Goal: Information Seeking & Learning: Learn about a topic

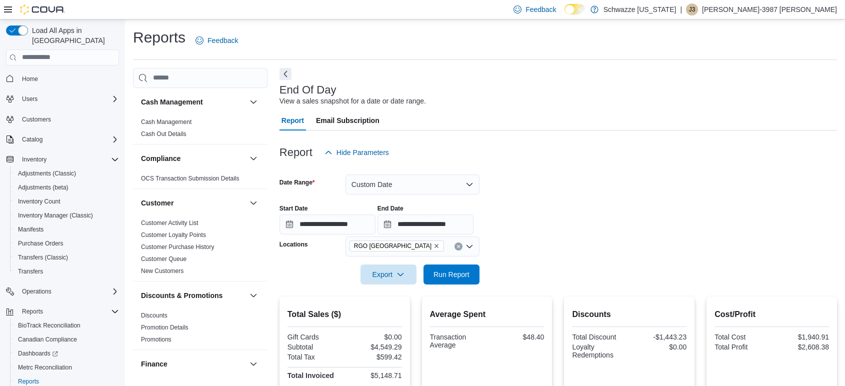
scroll to position [274, 0]
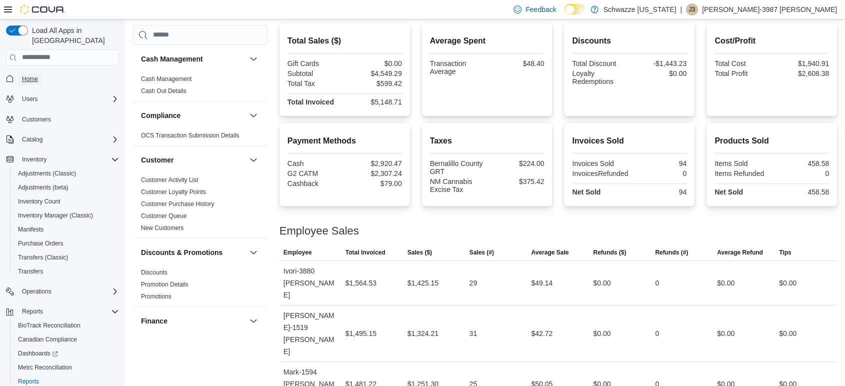
click at [32, 75] on span "Home" at bounding box center [30, 79] width 16 height 8
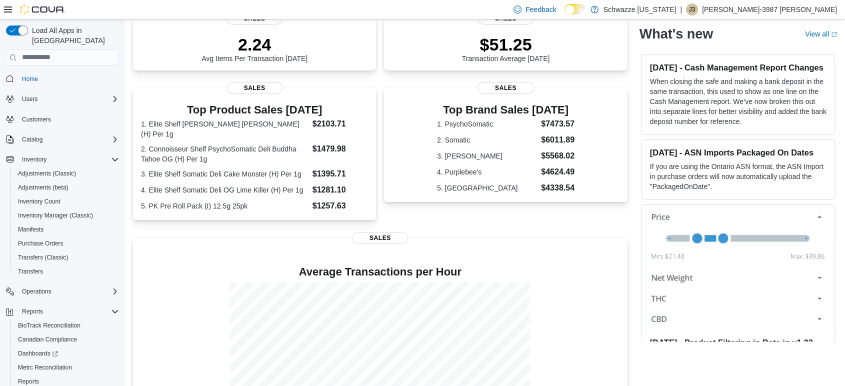
scroll to position [215, 0]
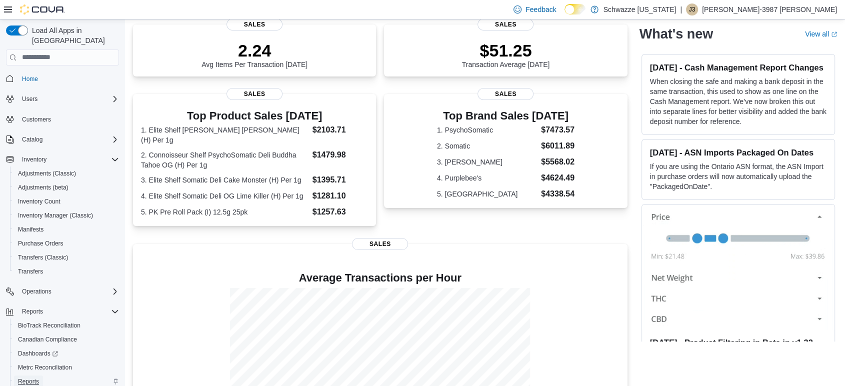
click at [29, 378] on span "Reports" at bounding box center [28, 382] width 21 height 8
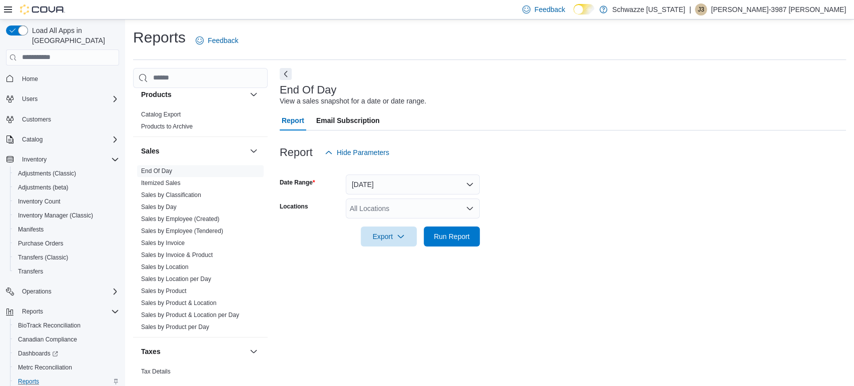
scroll to position [650, 0]
click at [170, 262] on link "Sales by Location" at bounding box center [165, 265] width 48 height 7
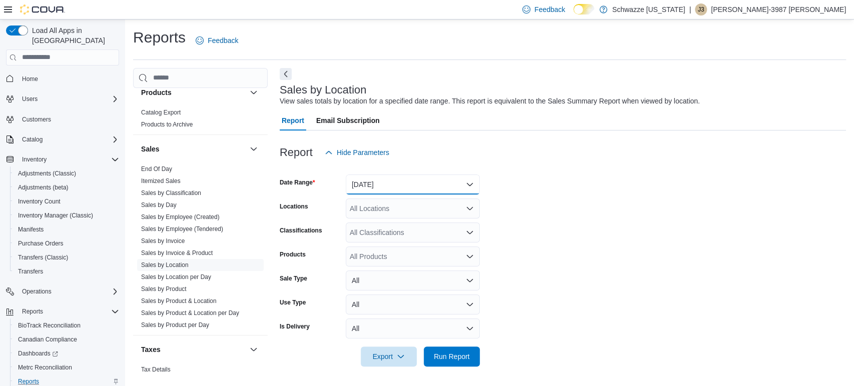
click at [459, 187] on button "[DATE]" at bounding box center [413, 185] width 134 height 20
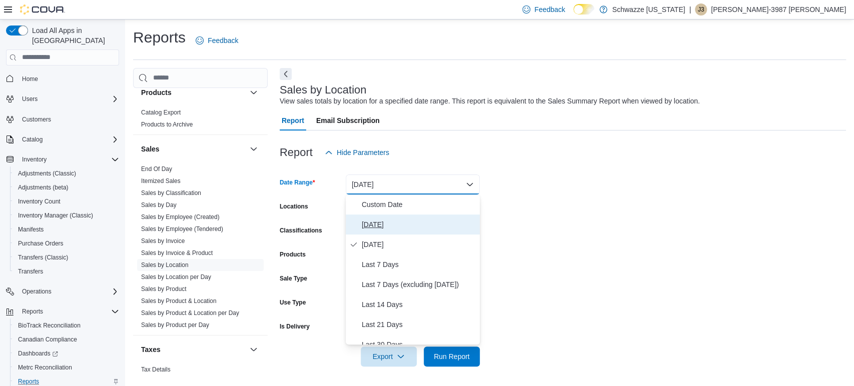
click at [382, 227] on span "[DATE]" at bounding box center [419, 225] width 114 height 12
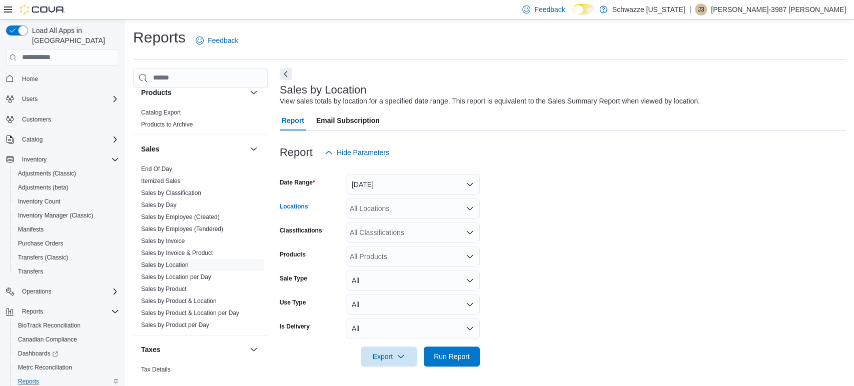
click at [411, 209] on div "All Locations" at bounding box center [413, 209] width 134 height 20
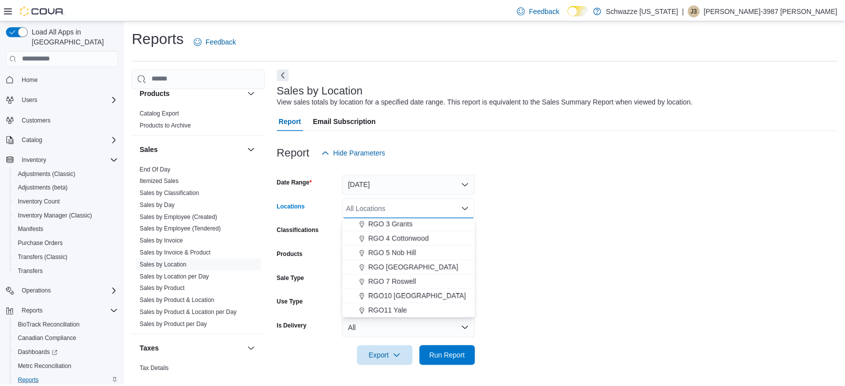
scroll to position [328, 0]
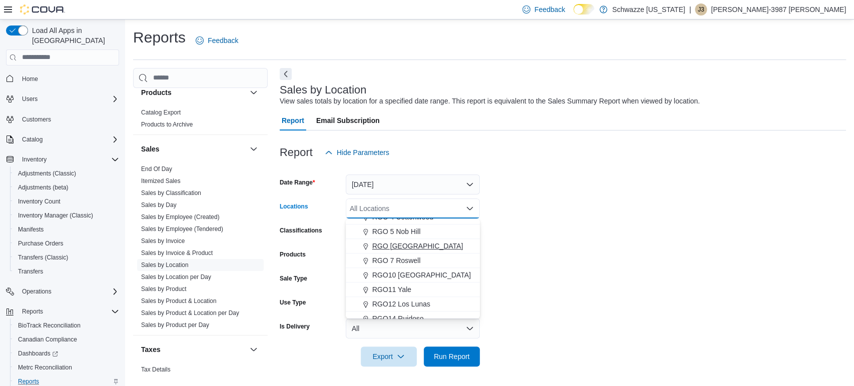
click at [440, 243] on span "RGO [GEOGRAPHIC_DATA]" at bounding box center [417, 246] width 91 height 10
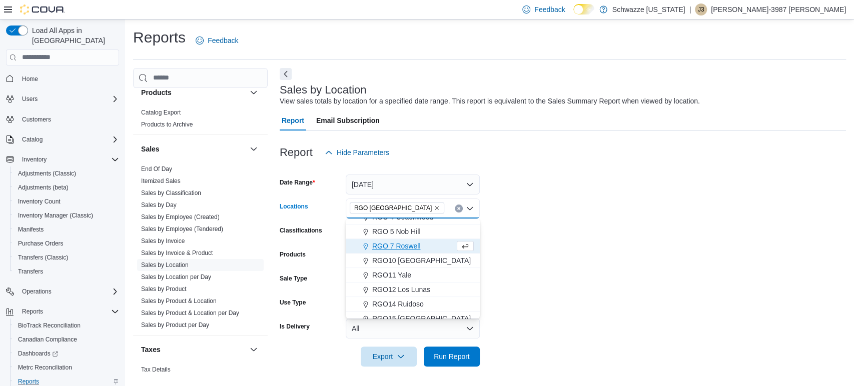
click at [532, 231] on form "Date Range [DATE] Locations RGO 6 [GEOGRAPHIC_DATA] Combo box. Selected. [GEOGR…" at bounding box center [563, 265] width 566 height 204
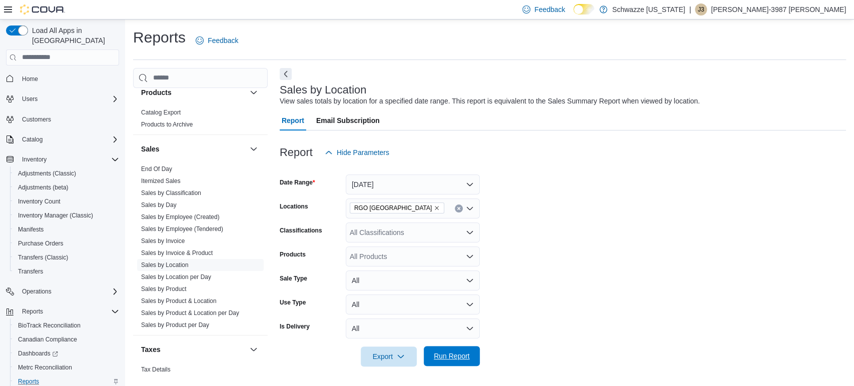
click at [461, 363] on span "Run Report" at bounding box center [452, 356] width 44 height 20
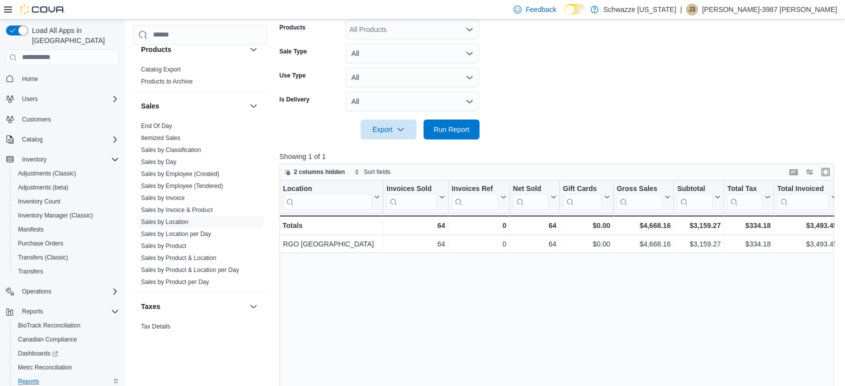
scroll to position [233, 0]
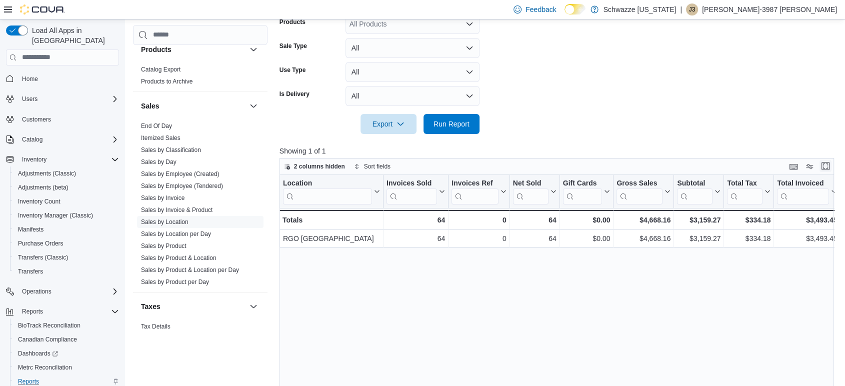
click at [832, 163] on button "Enter fullscreen" at bounding box center [826, 166] width 12 height 12
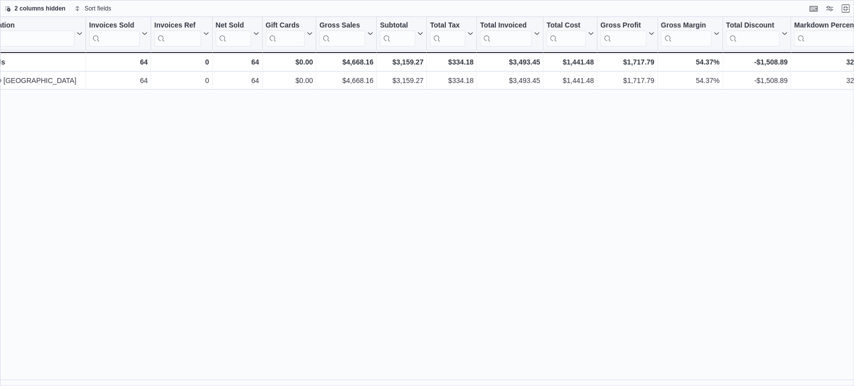
scroll to position [0, 0]
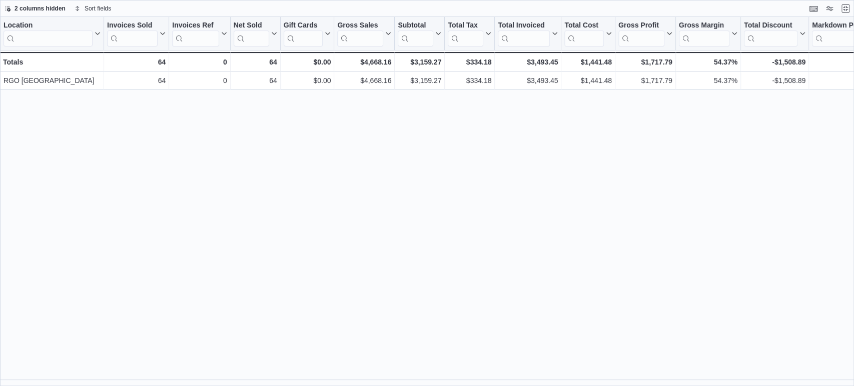
drag, startPoint x: 255, startPoint y: 380, endPoint x: 262, endPoint y: 383, distance: 7.8
click at [262, 383] on div "Location Click to view column header actions Invoices Sold Click to view column…" at bounding box center [427, 202] width 854 height 370
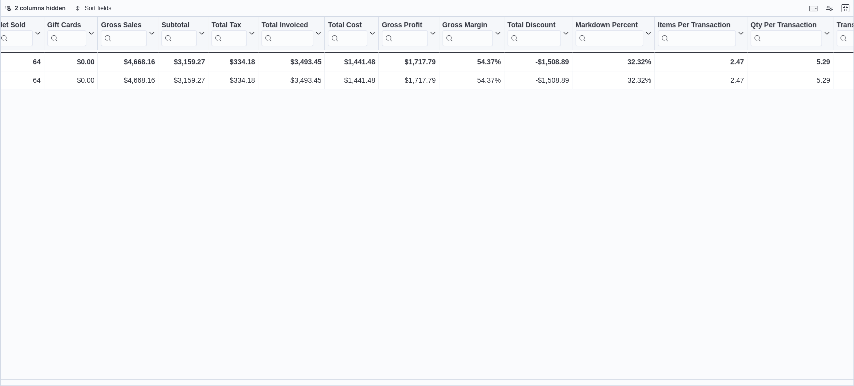
scroll to position [0, 235]
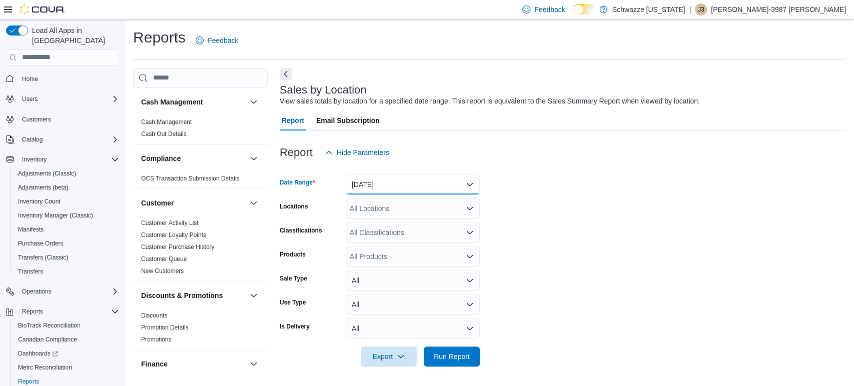
click at [437, 188] on button "[DATE]" at bounding box center [413, 185] width 134 height 20
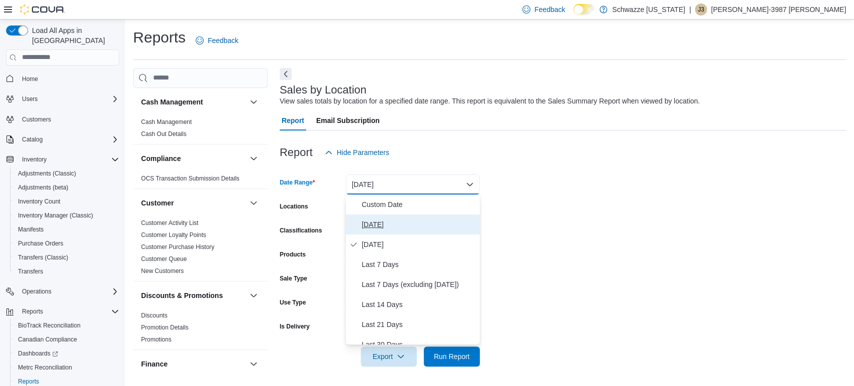
click at [401, 220] on span "[DATE]" at bounding box center [419, 225] width 114 height 12
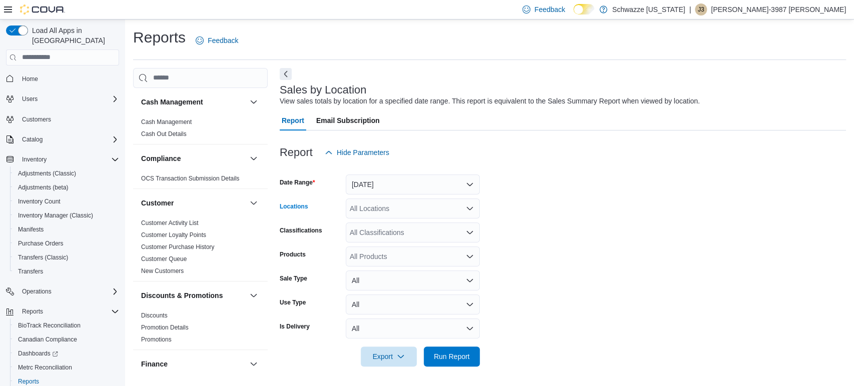
click at [448, 212] on div "All Locations" at bounding box center [413, 209] width 134 height 20
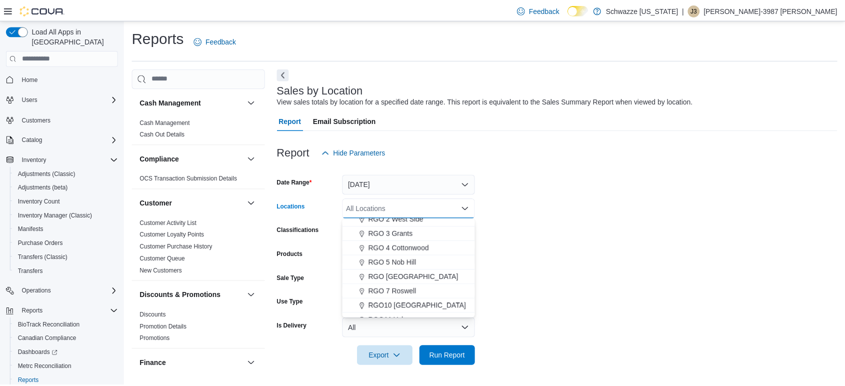
scroll to position [291, 0]
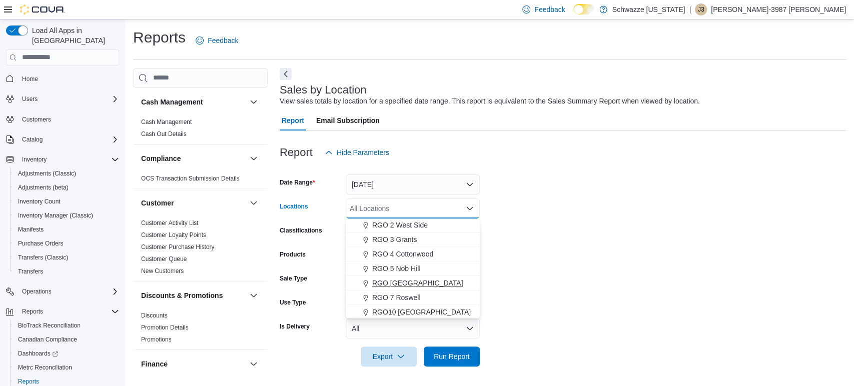
click at [444, 280] on span "RGO [GEOGRAPHIC_DATA]" at bounding box center [417, 283] width 91 height 10
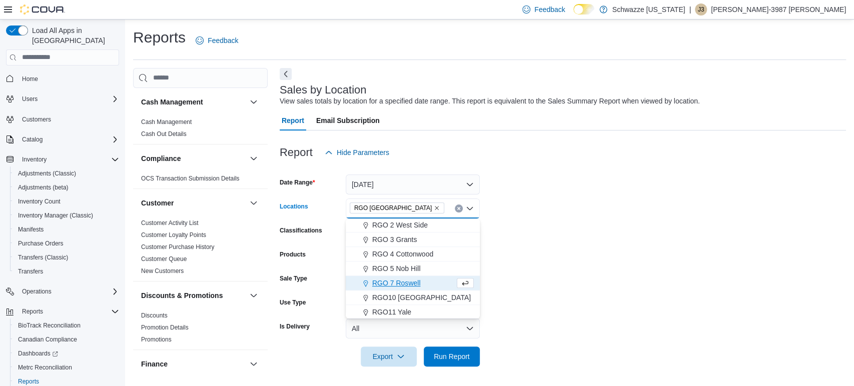
click at [444, 280] on div "RGO 7 Roswell" at bounding box center [403, 283] width 103 height 10
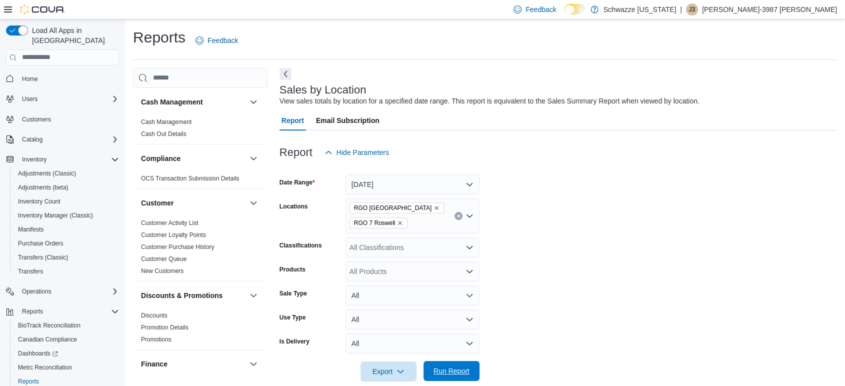
click at [463, 369] on span "Run Report" at bounding box center [452, 371] width 36 height 10
click at [400, 224] on icon "Remove RGO 7 Roswell from selection in this group" at bounding box center [401, 223] width 4 height 4
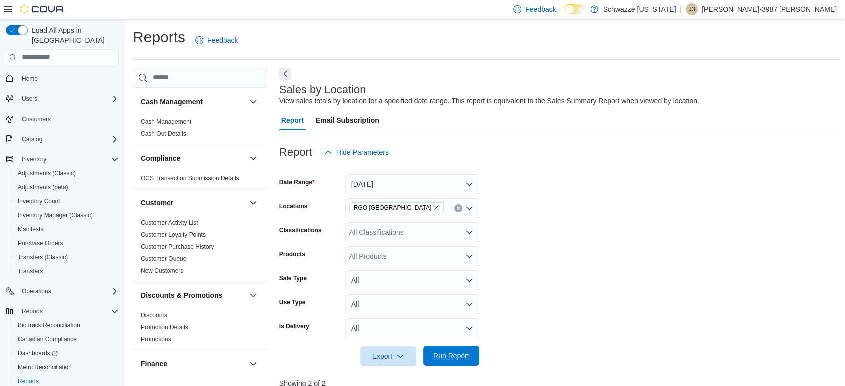
click at [450, 360] on span "Run Report" at bounding box center [452, 356] width 36 height 10
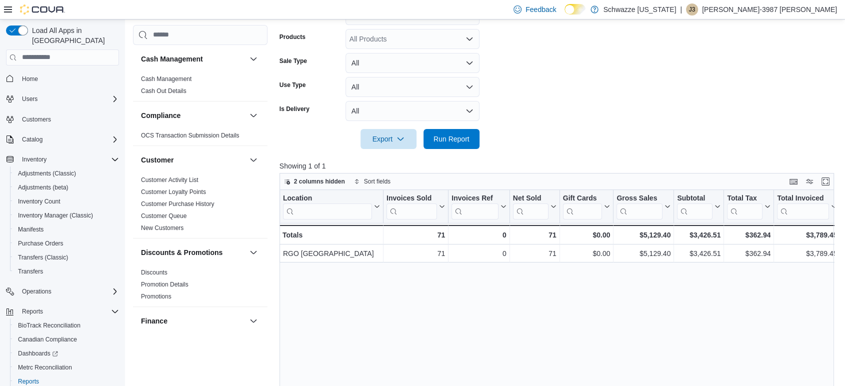
scroll to position [220, 0]
click at [832, 179] on button "Enter fullscreen" at bounding box center [826, 179] width 12 height 12
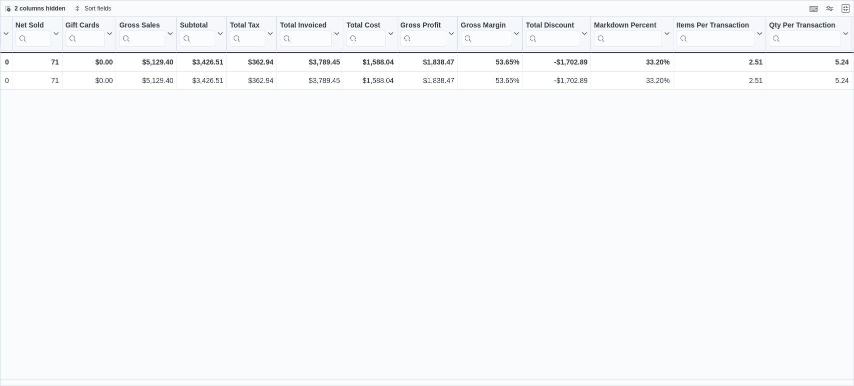
scroll to position [0, 219]
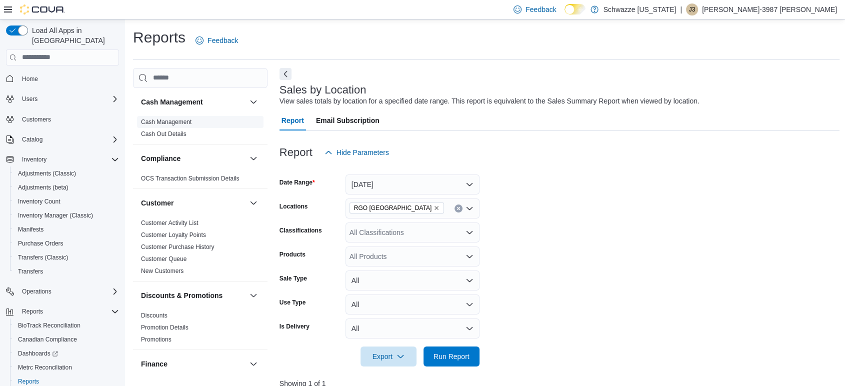
click at [175, 121] on link "Cash Management" at bounding box center [166, 122] width 51 height 7
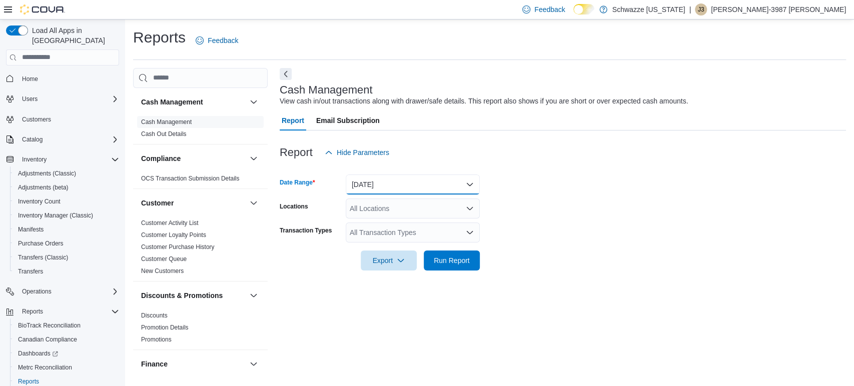
click at [473, 183] on button "[DATE]" at bounding box center [413, 185] width 134 height 20
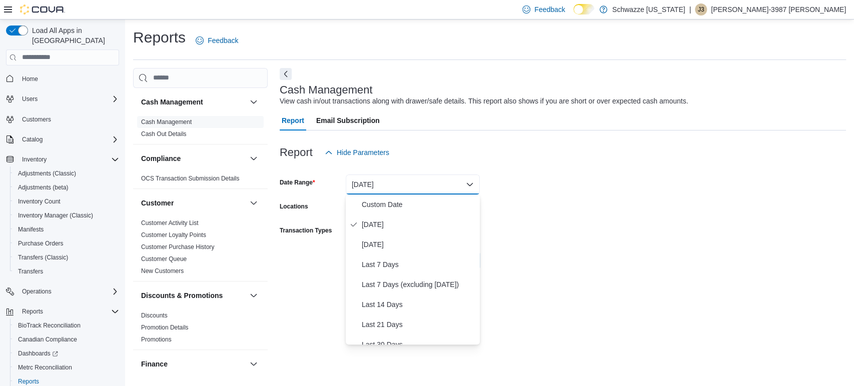
click at [482, 149] on div "Report Hide Parameters" at bounding box center [563, 153] width 566 height 20
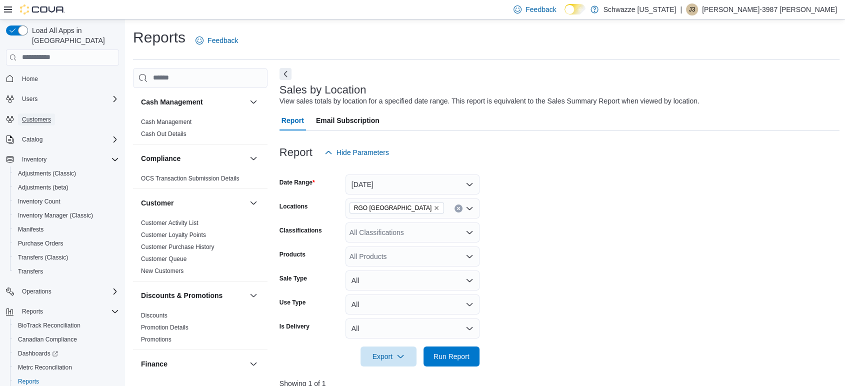
click at [36, 116] on span "Customers" at bounding box center [36, 120] width 29 height 8
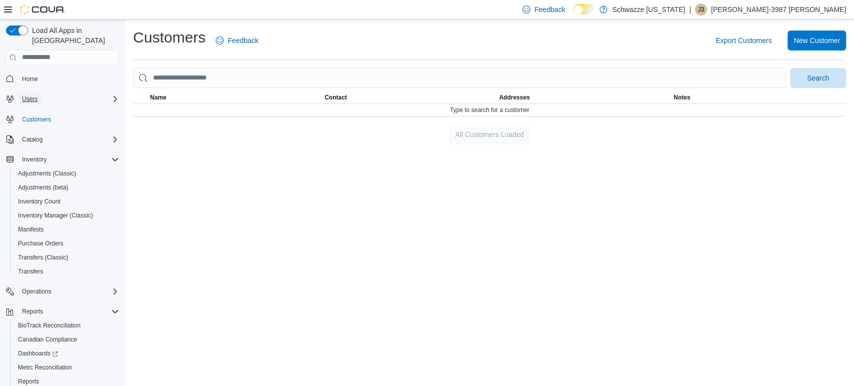
click at [34, 95] on span "Users" at bounding box center [30, 99] width 16 height 8
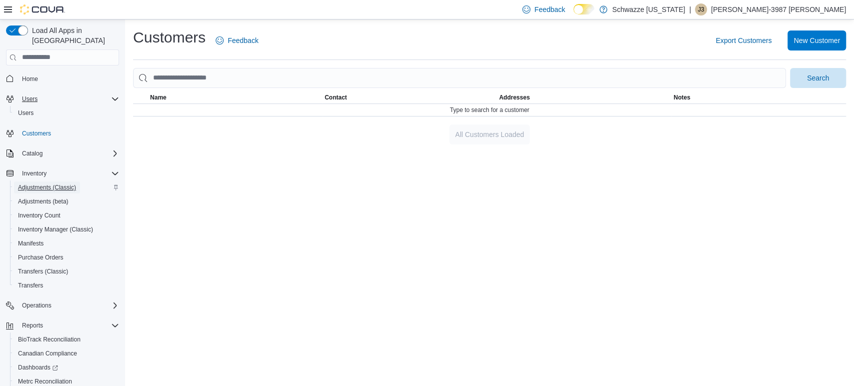
click at [40, 184] on span "Adjustments (Classic)" at bounding box center [47, 188] width 58 height 8
